Goal: Task Accomplishment & Management: Manage account settings

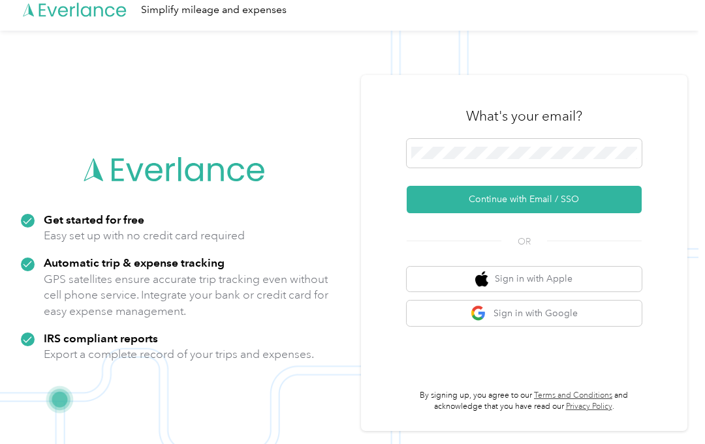
scroll to position [42, 0]
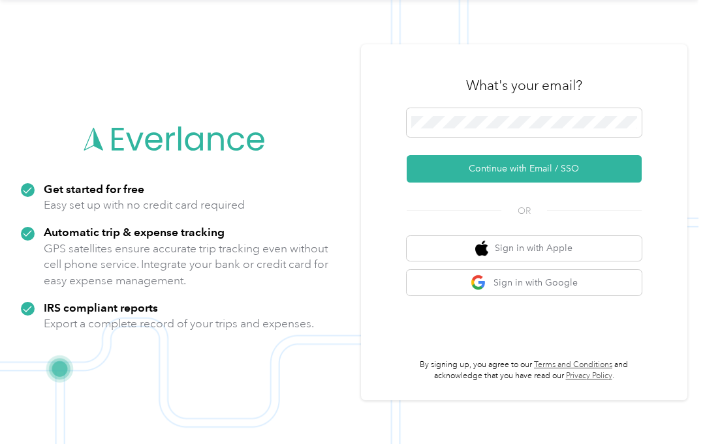
click at [66, 256] on p "GPS satellites ensure accurate trip tracking even without cell phone service. I…" at bounding box center [186, 265] width 285 height 48
click at [499, 172] on button "Continue with Email / SSO" at bounding box center [524, 168] width 235 height 27
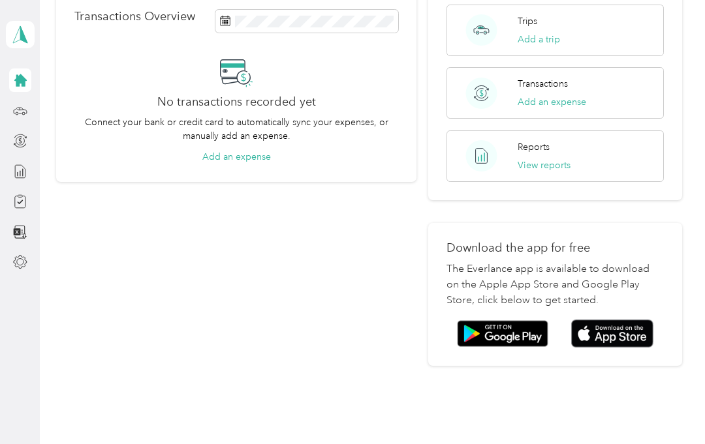
scroll to position [253, 0]
click at [615, 320] on img at bounding box center [612, 334] width 82 height 28
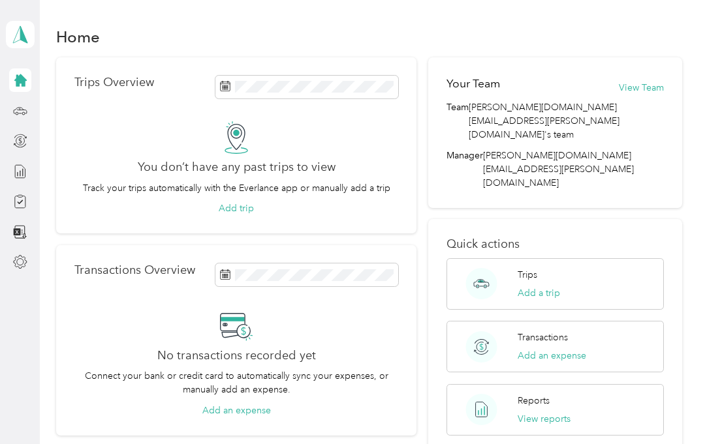
scroll to position [0, 0]
click at [14, 37] on icon at bounding box center [20, 34] width 20 height 18
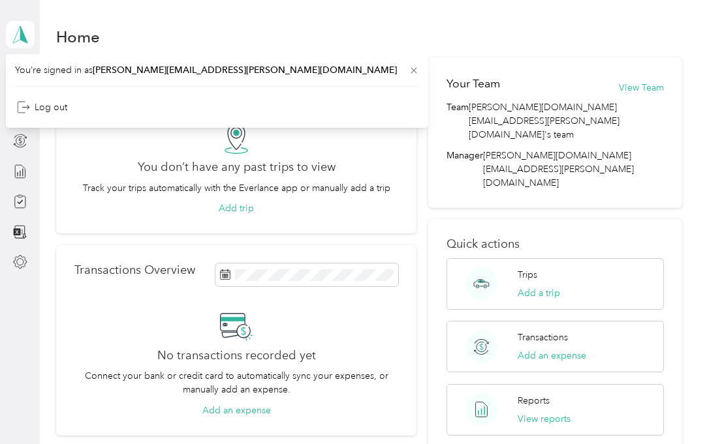
click at [43, 105] on div "Log out" at bounding box center [42, 108] width 50 height 14
